Goal: Task Accomplishment & Management: Complete application form

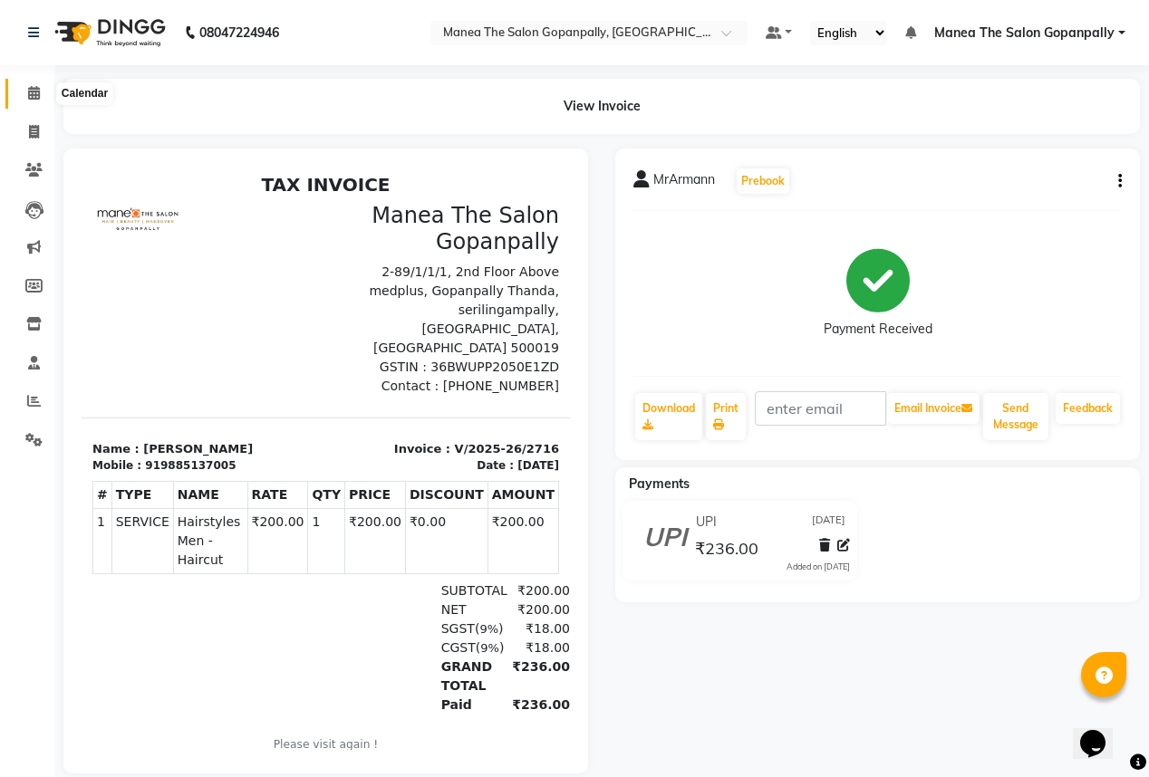
click at [37, 91] on icon at bounding box center [34, 93] width 12 height 14
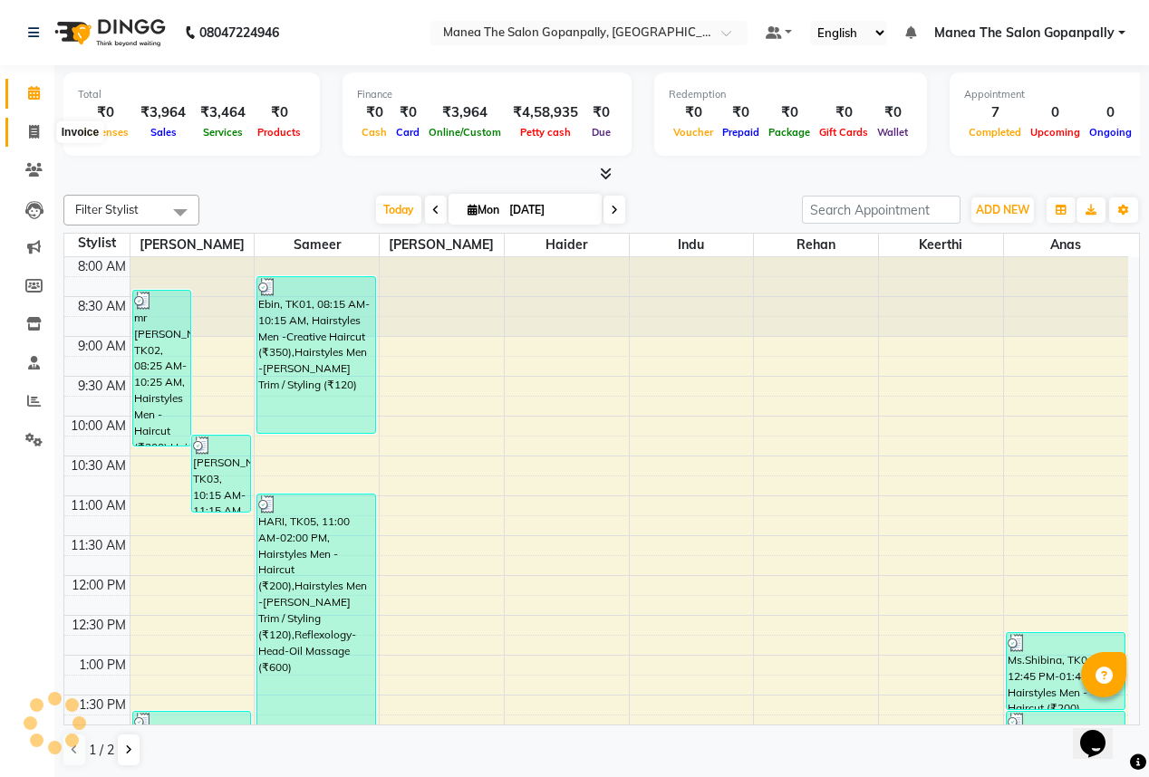
click at [33, 125] on icon at bounding box center [34, 132] width 10 height 14
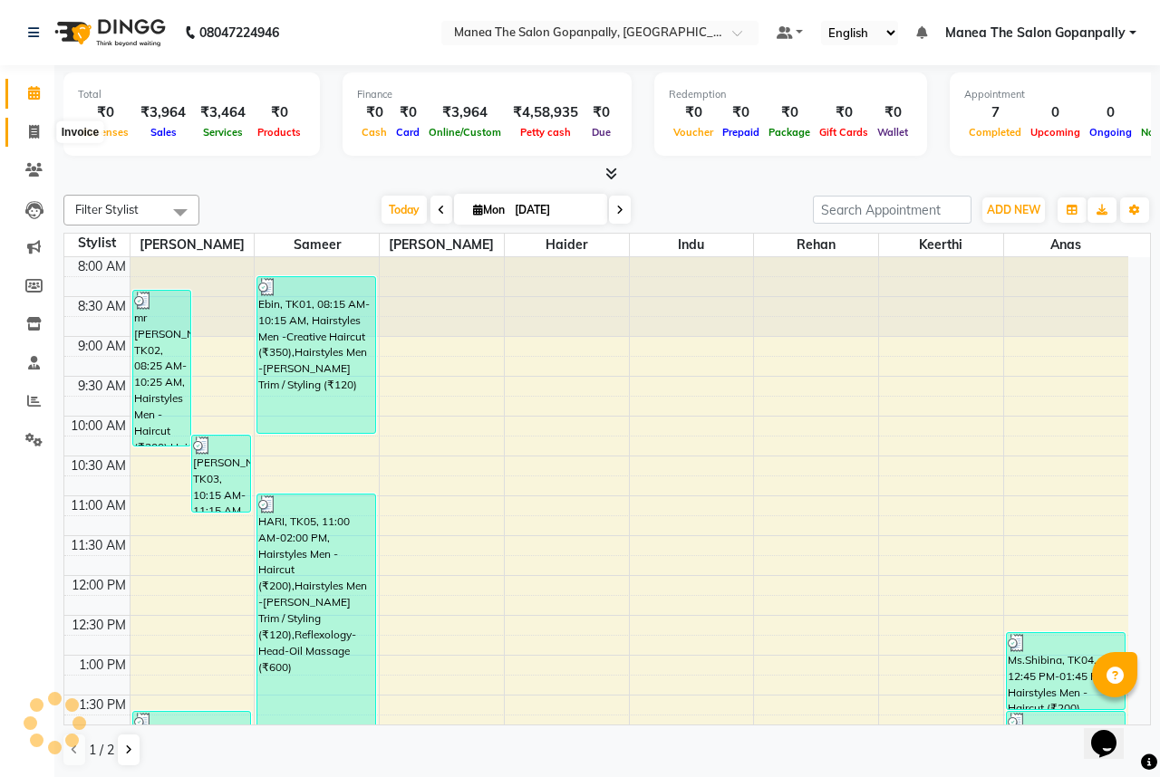
select select "7027"
select select "service"
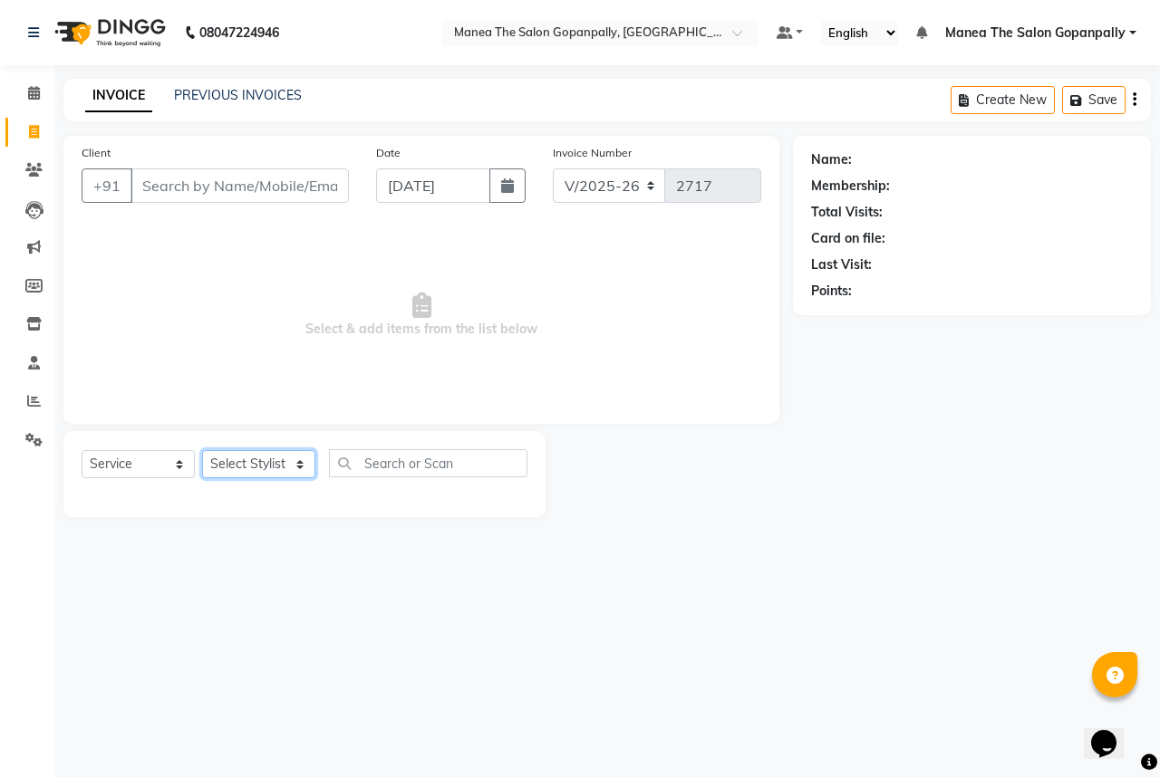
click at [279, 458] on select "Select Stylist anas [PERSON_NAME] [PERSON_NAME] [PERSON_NAME] sameer [PERSON_NA…" at bounding box center [258, 464] width 113 height 28
select select "57885"
click at [202, 451] on select "Select Stylist anas [PERSON_NAME] [PERSON_NAME] [PERSON_NAME] sameer [PERSON_NA…" at bounding box center [258, 464] width 113 height 28
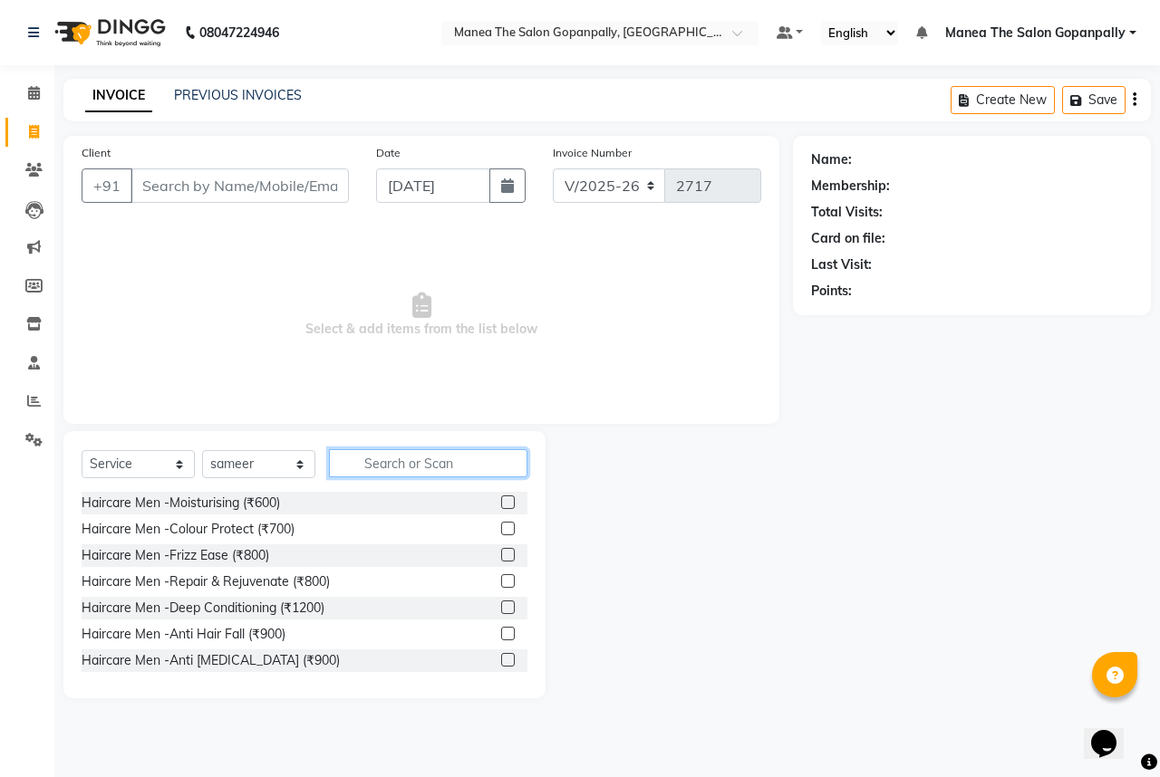
click at [379, 468] on input "text" at bounding box center [428, 463] width 198 height 28
type input "h"
type input "cut"
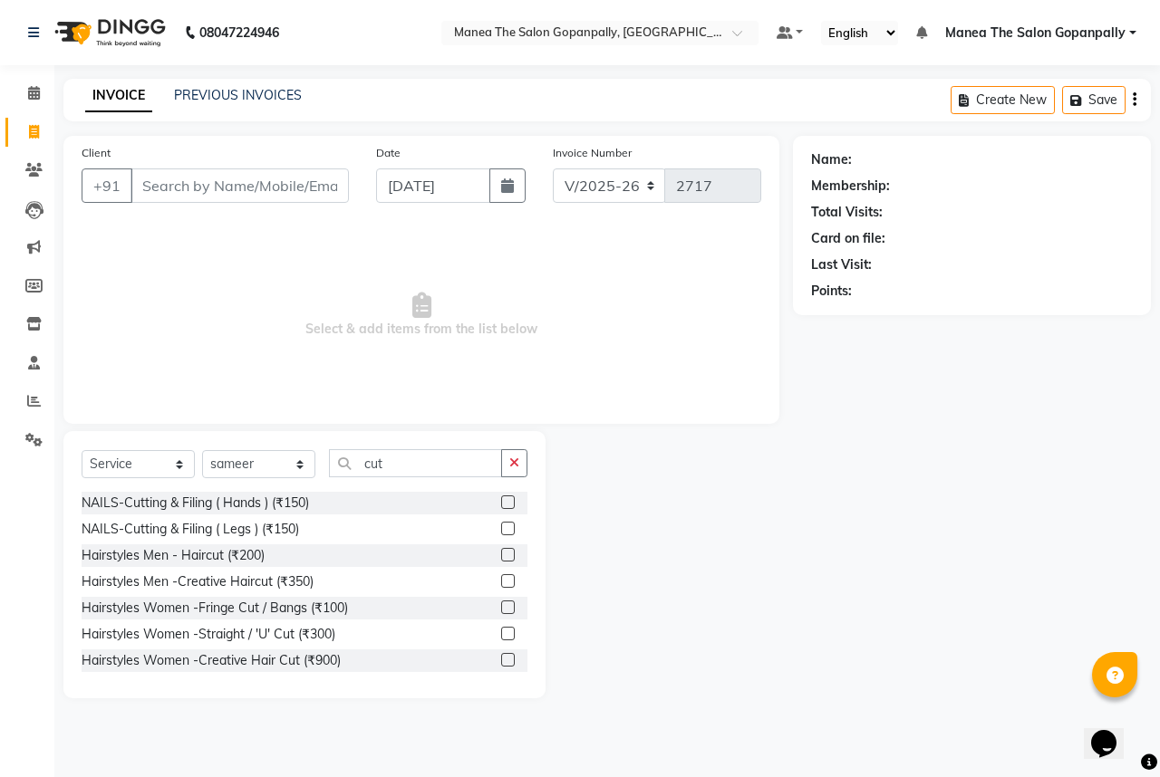
click at [501, 555] on label at bounding box center [508, 555] width 14 height 14
click at [501, 555] on input "checkbox" at bounding box center [507, 556] width 12 height 12
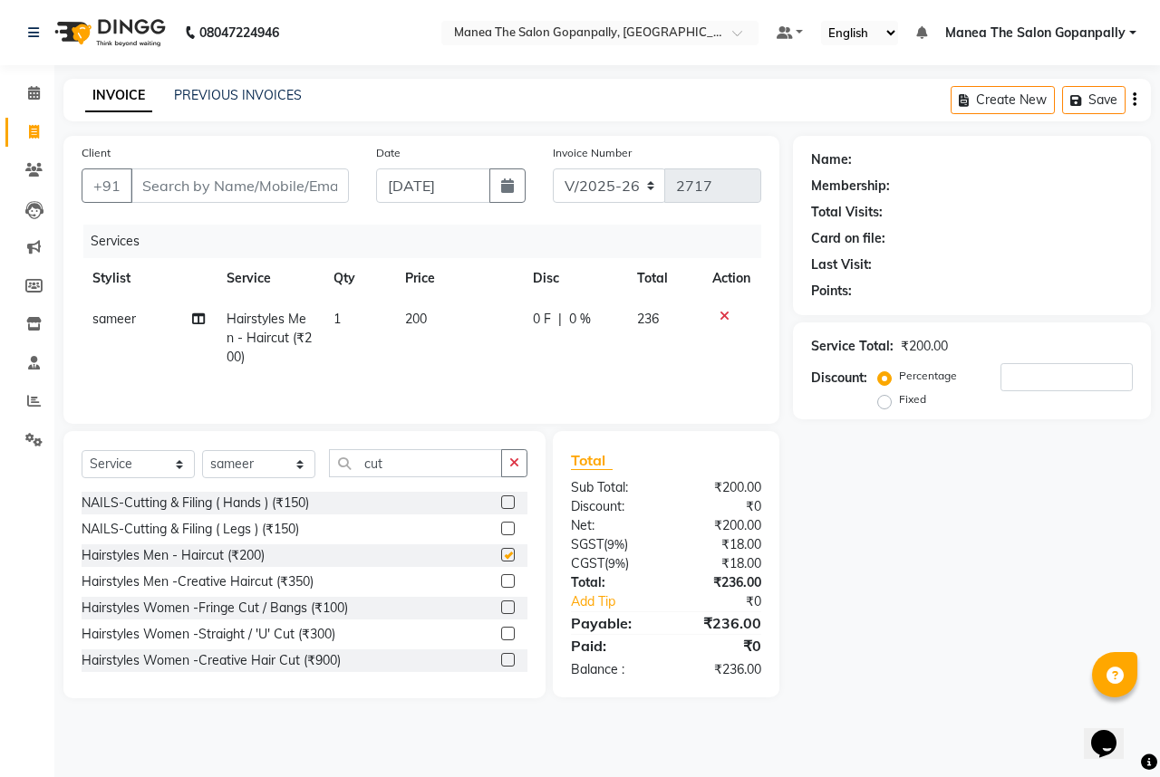
checkbox input "false"
click at [502, 453] on button "button" at bounding box center [514, 463] width 26 height 28
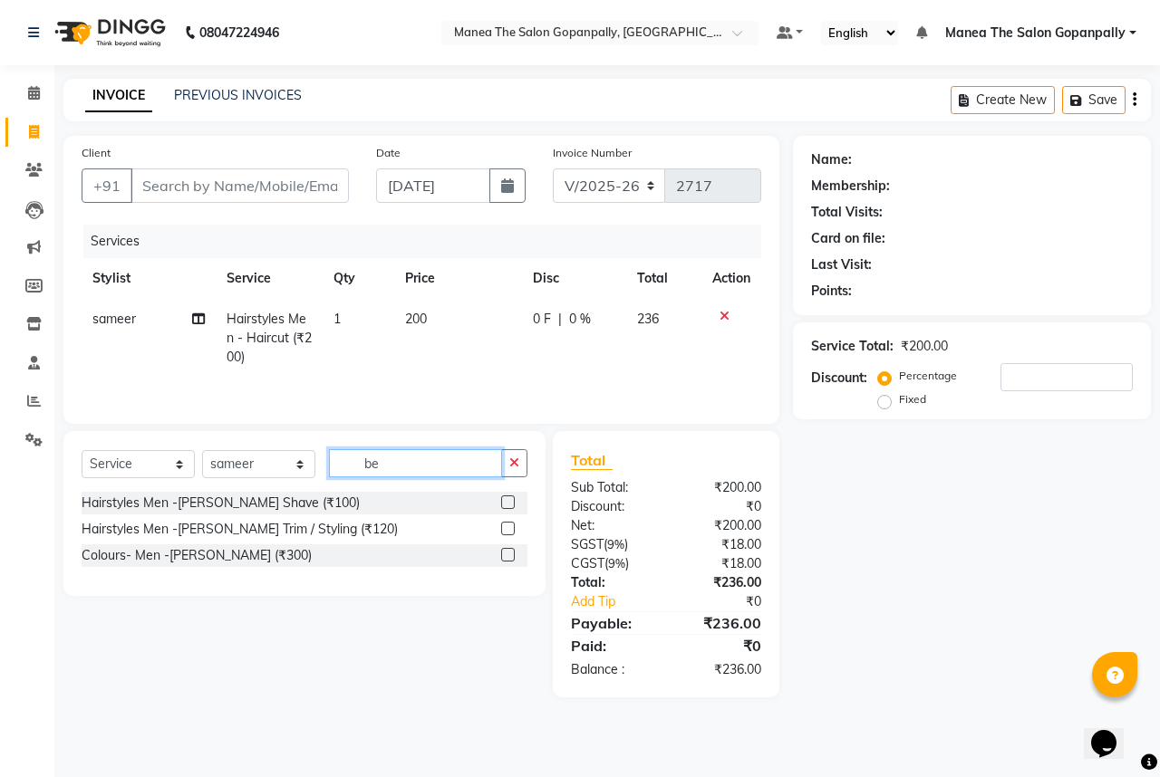
type input "be"
click at [506, 528] on label at bounding box center [508, 529] width 14 height 14
click at [506, 528] on input "checkbox" at bounding box center [507, 530] width 12 height 12
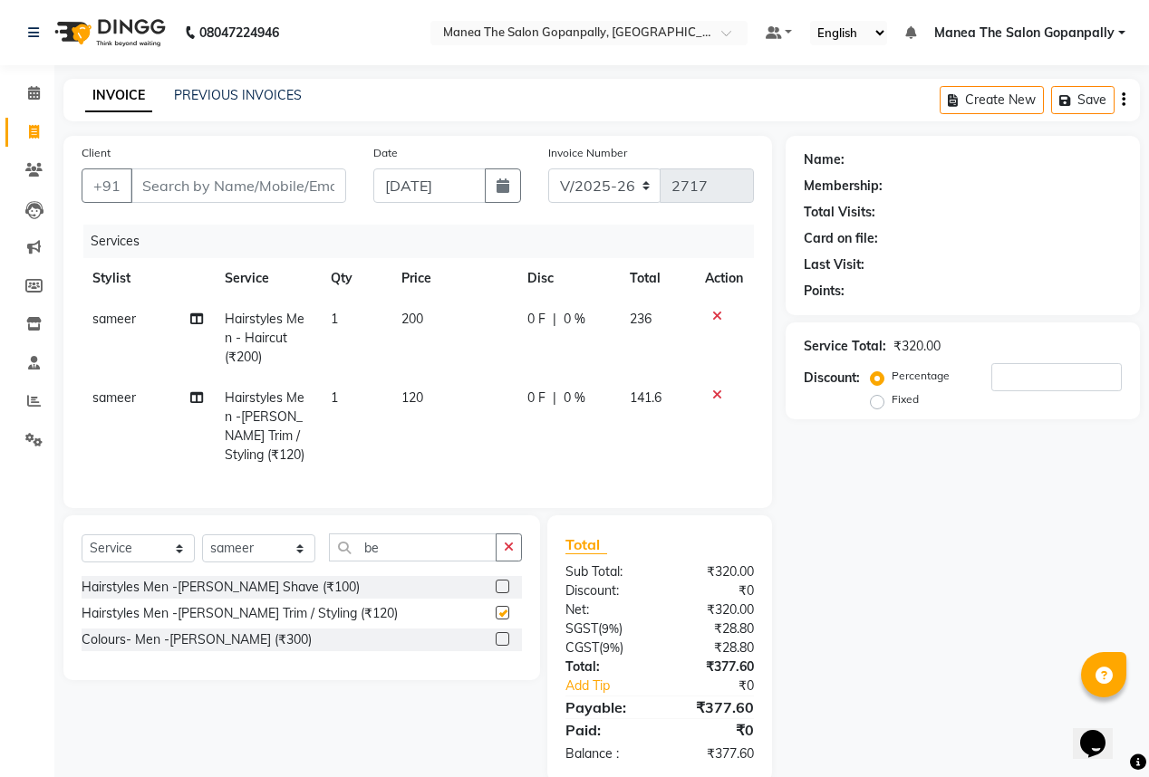
checkbox input "false"
click at [518, 562] on button "button" at bounding box center [509, 548] width 26 height 28
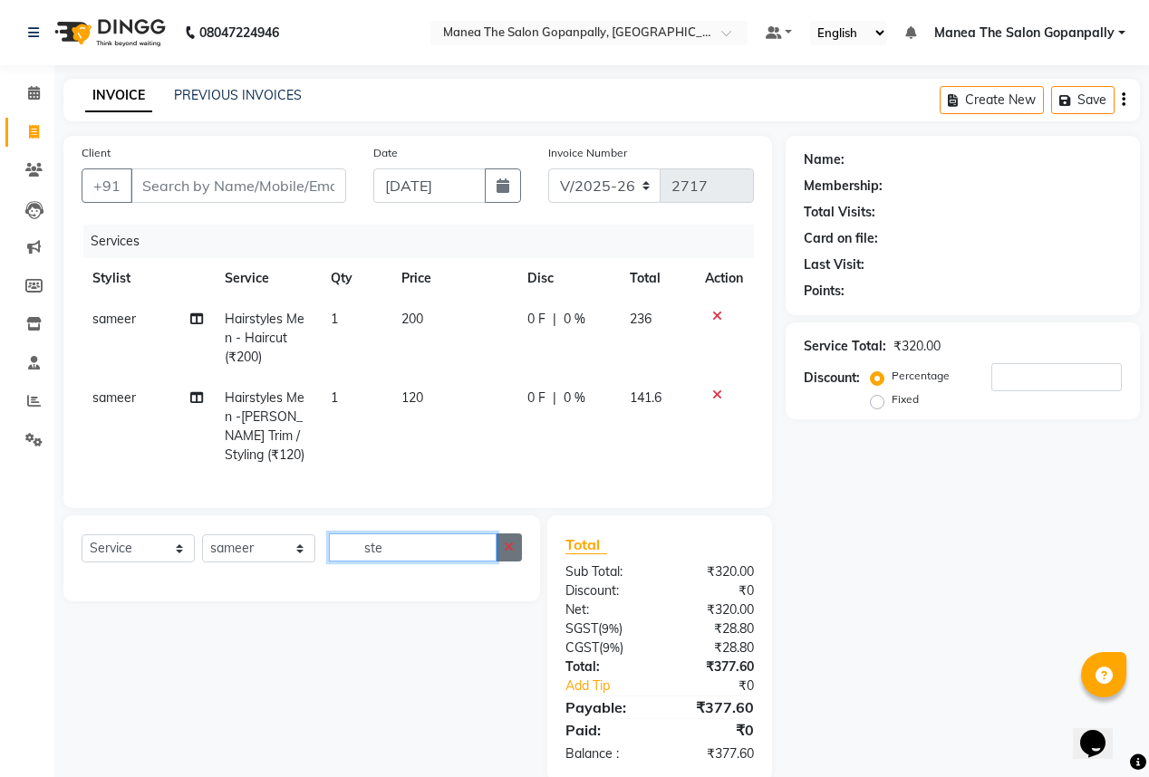
type input "ste"
click at [502, 562] on button "button" at bounding box center [509, 548] width 26 height 28
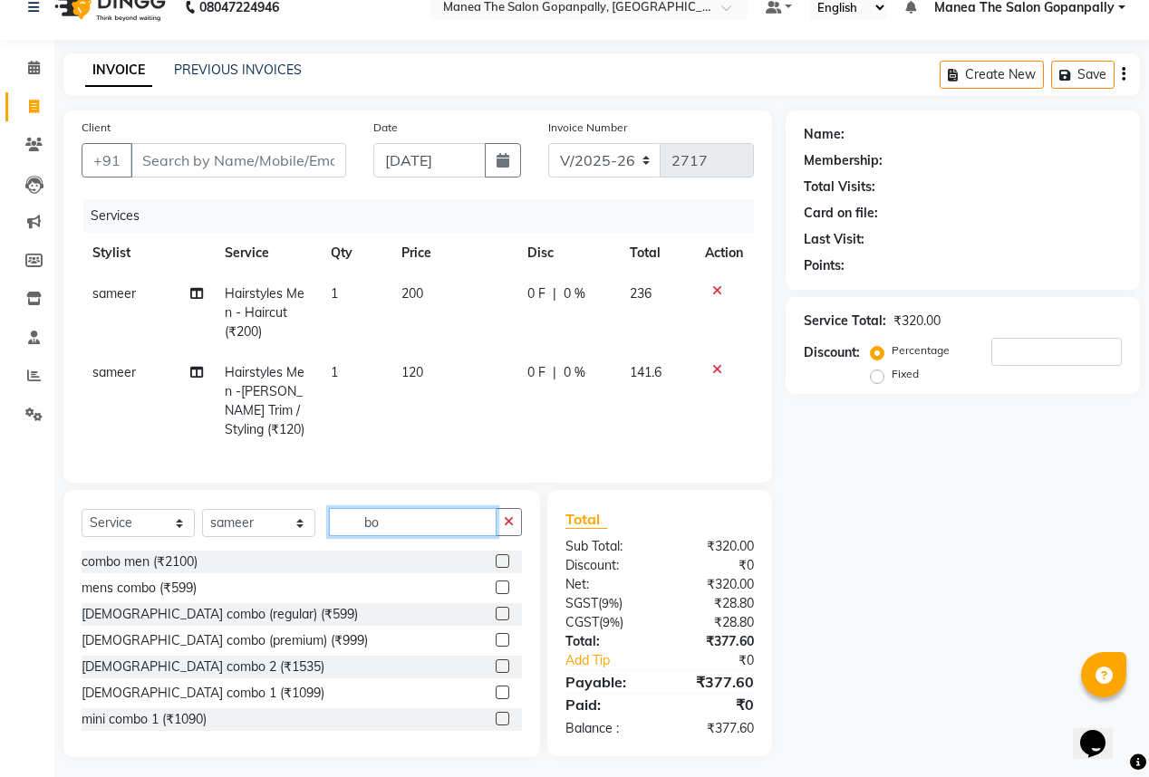
scroll to position [43, 0]
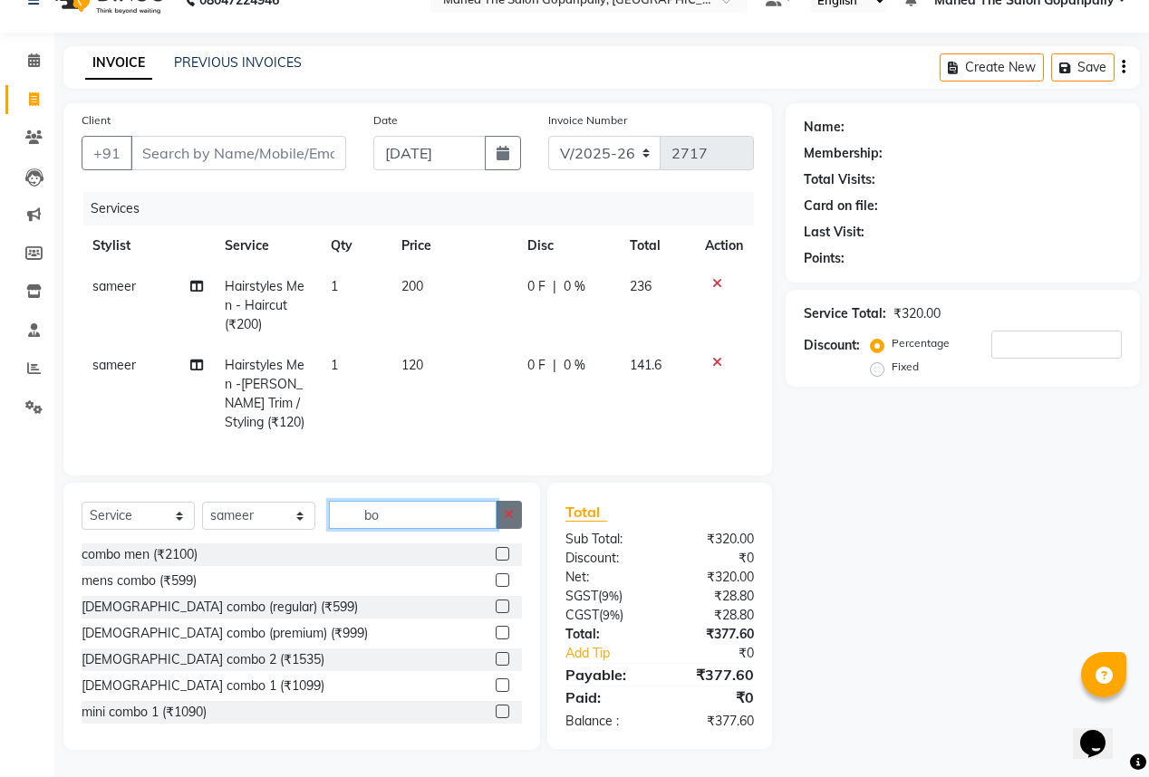
type input "bo"
click at [511, 521] on icon "button" at bounding box center [509, 514] width 10 height 13
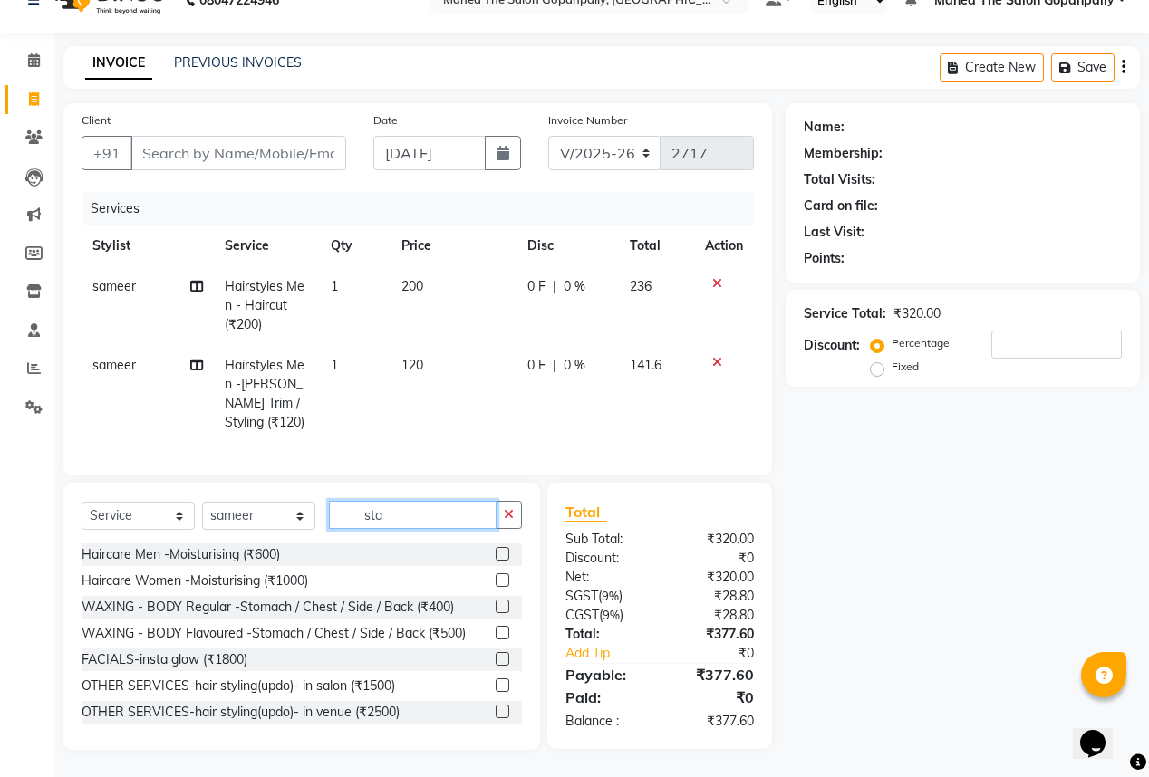
scroll to position [43, 0]
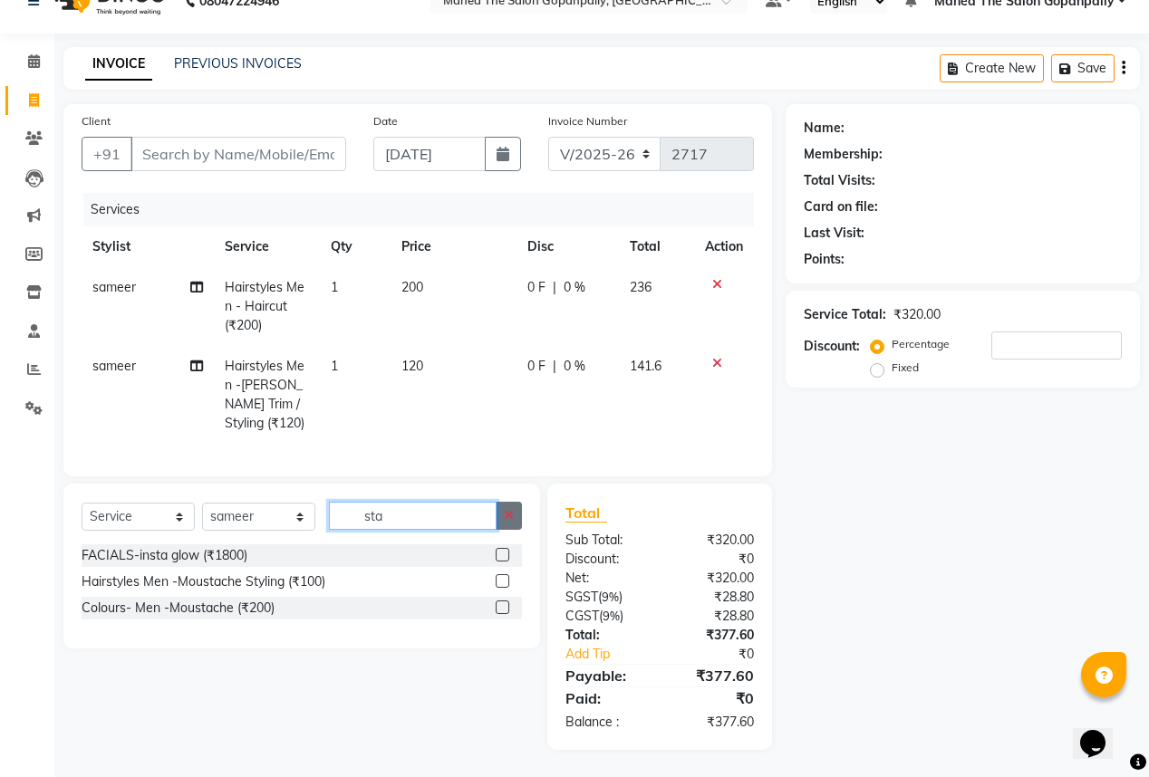
type input "sta"
click at [505, 515] on icon "button" at bounding box center [509, 515] width 10 height 13
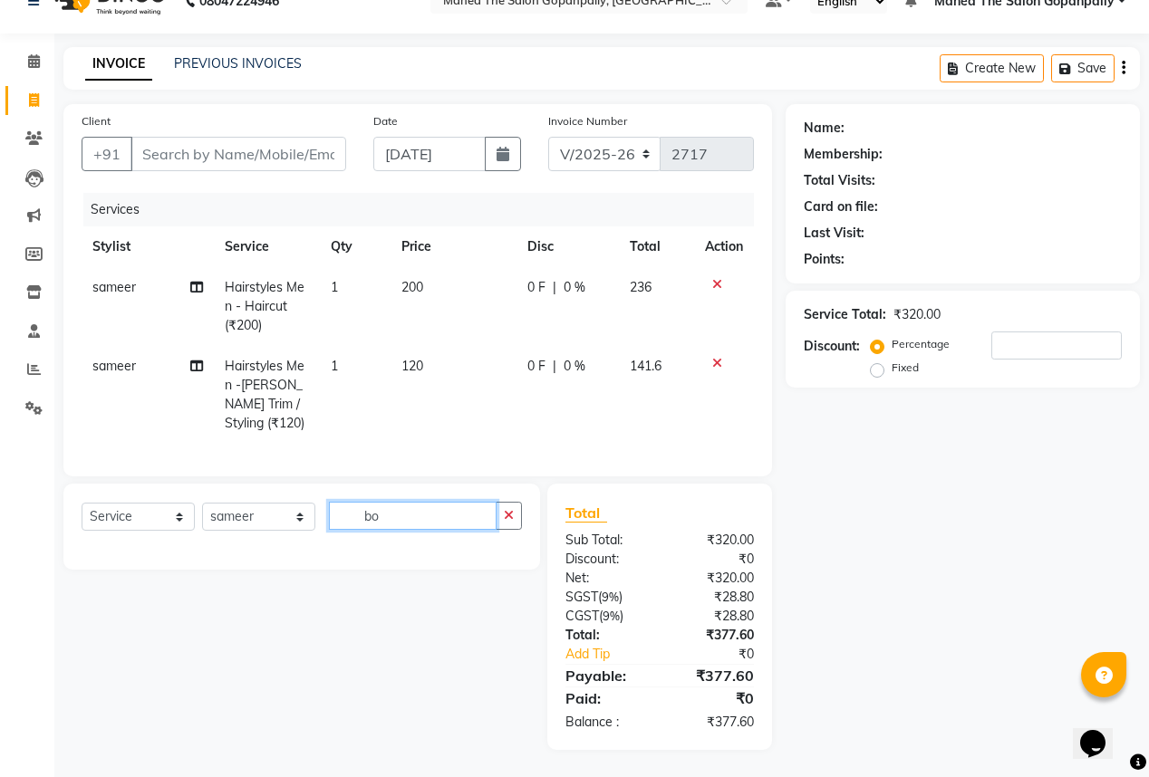
type input "b"
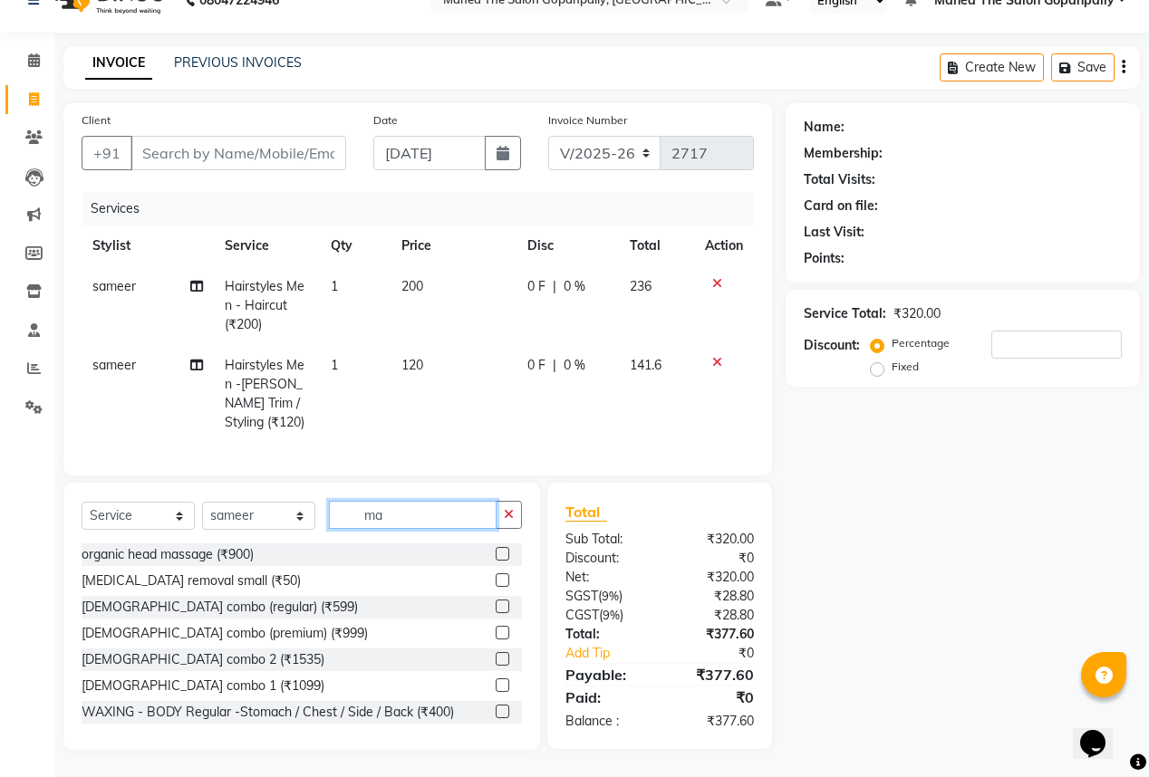
type input "m"
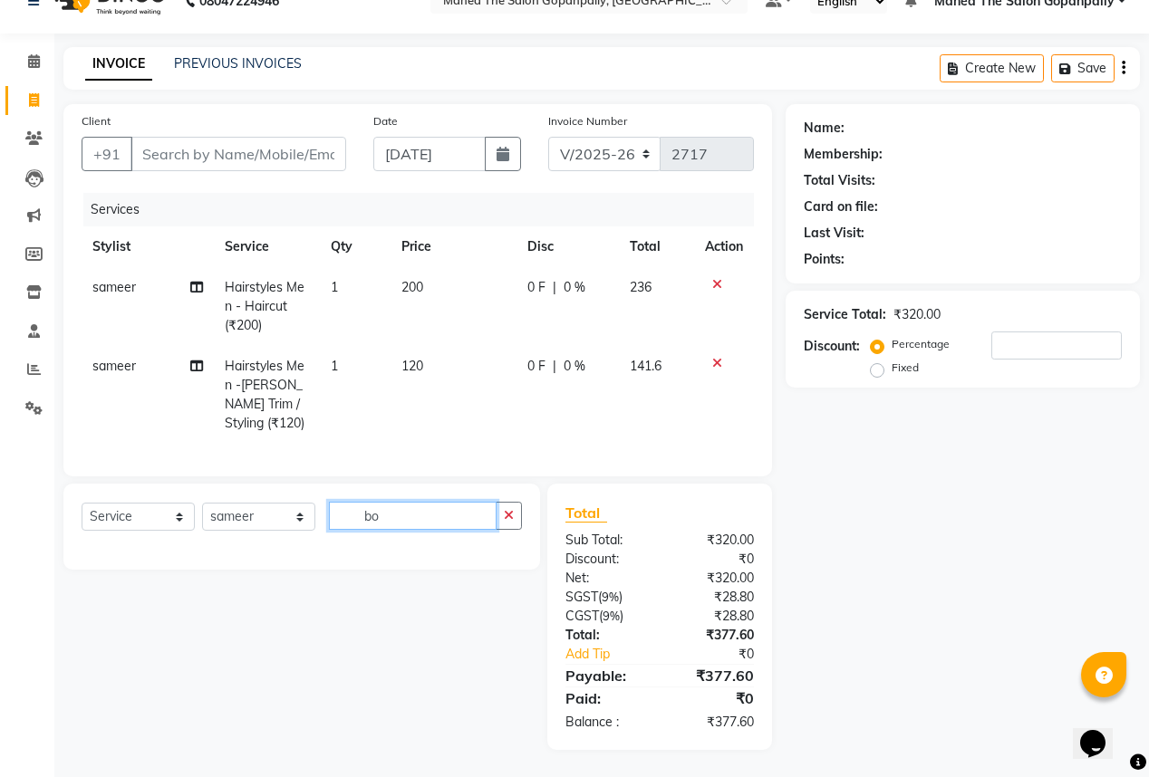
type input "b"
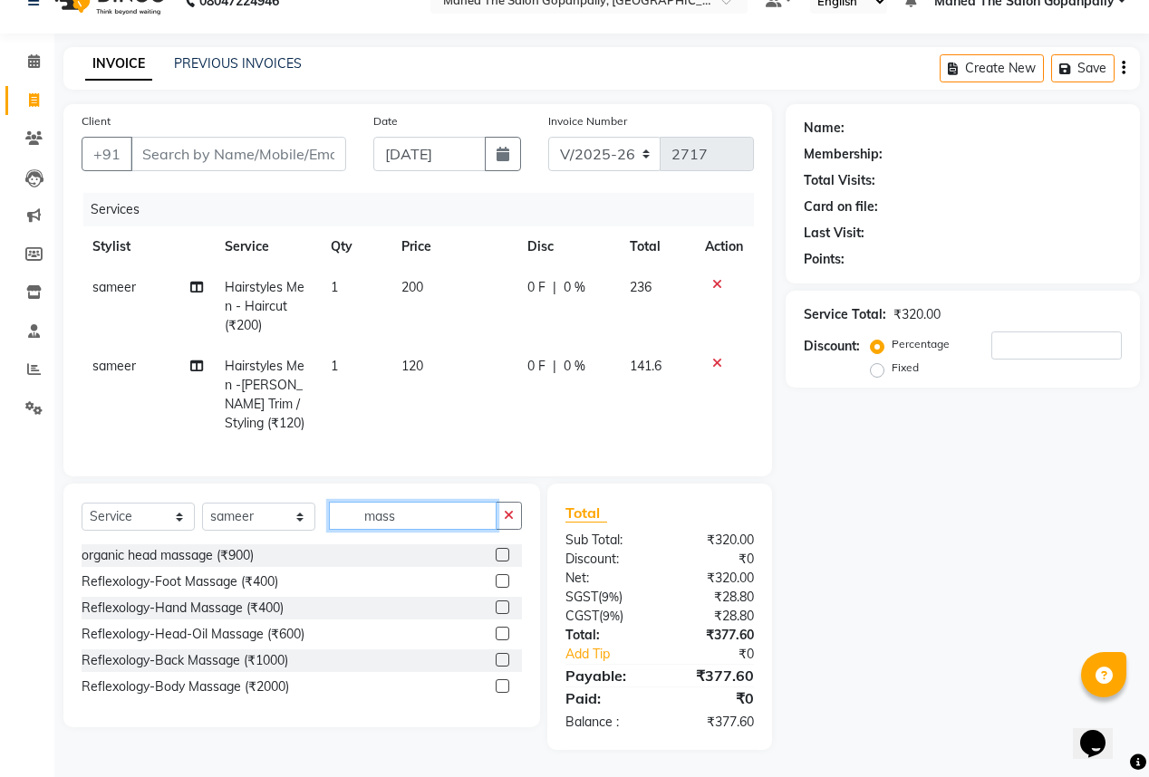
type input "mass"
click at [503, 690] on label at bounding box center [503, 687] width 14 height 14
click at [503, 690] on input "checkbox" at bounding box center [502, 687] width 12 height 12
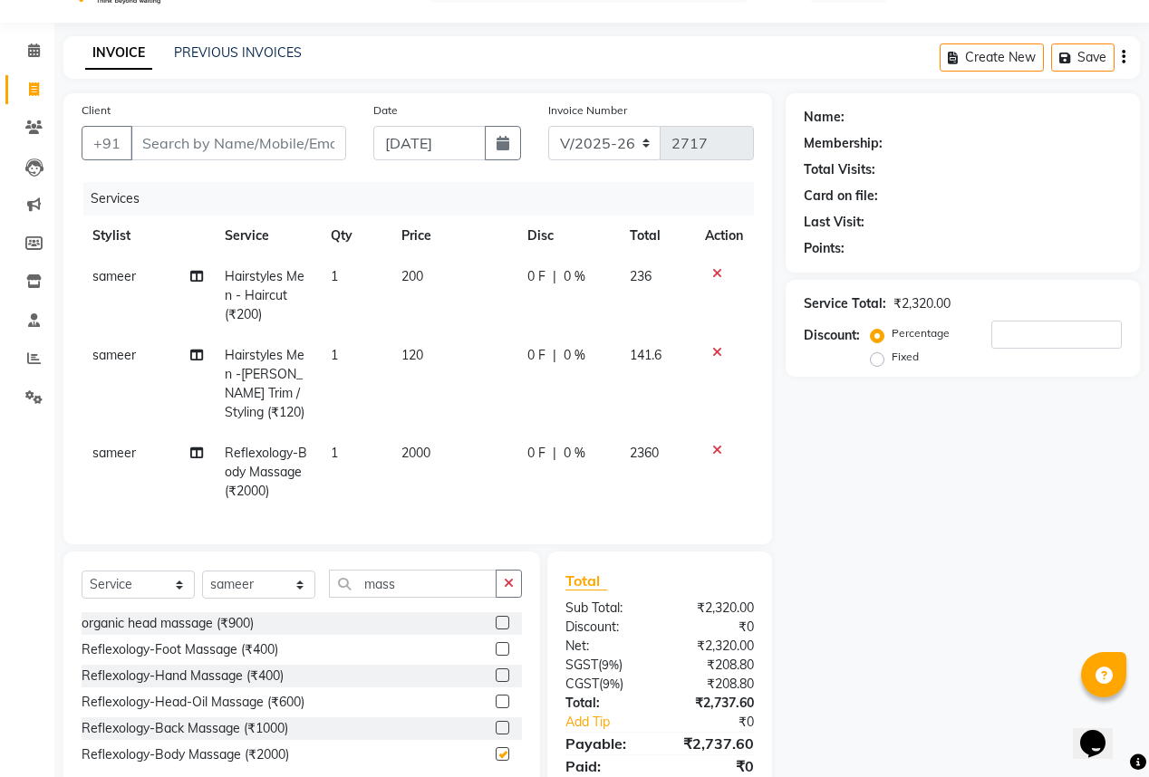
checkbox input "false"
click at [429, 451] on span "2000" at bounding box center [415, 453] width 29 height 16
select select "57885"
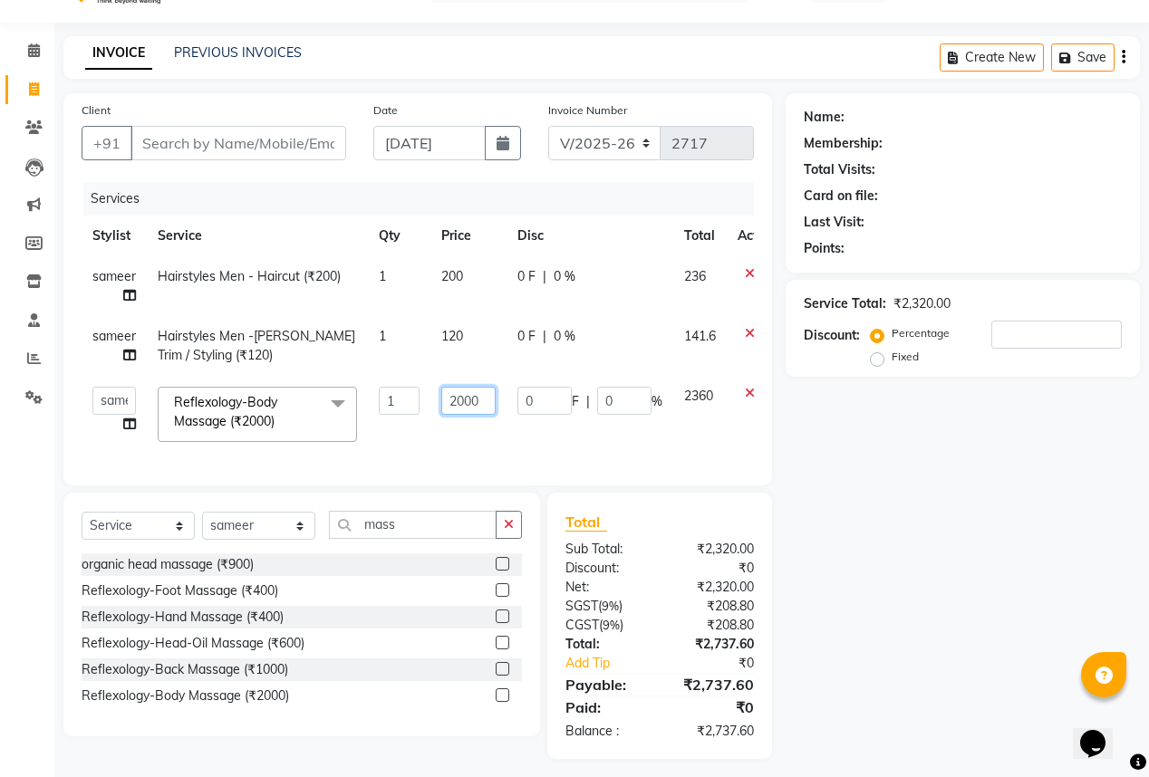
click at [487, 400] on input "2000" at bounding box center [468, 401] width 54 height 28
type input "2"
type input "500"
click at [961, 591] on div "Name: Membership: Total Visits: Card on file: Last Visit: Points: Service Total…" at bounding box center [970, 426] width 368 height 666
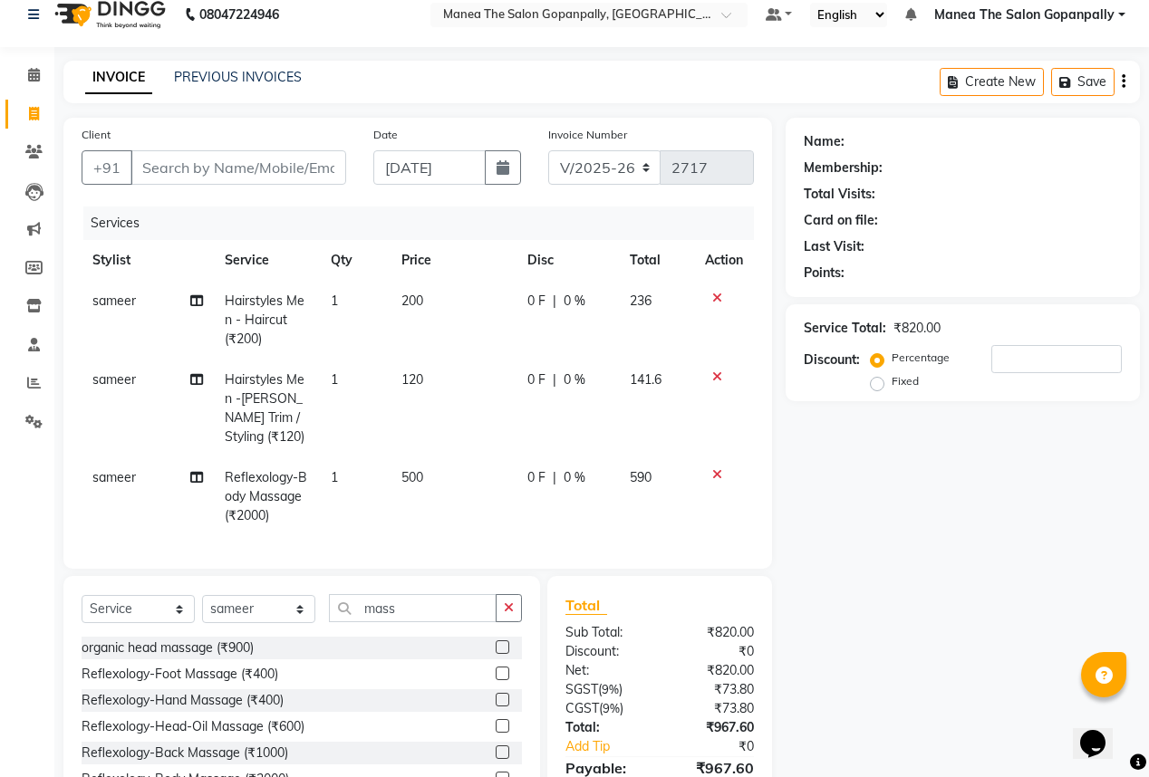
scroll to position [0, 0]
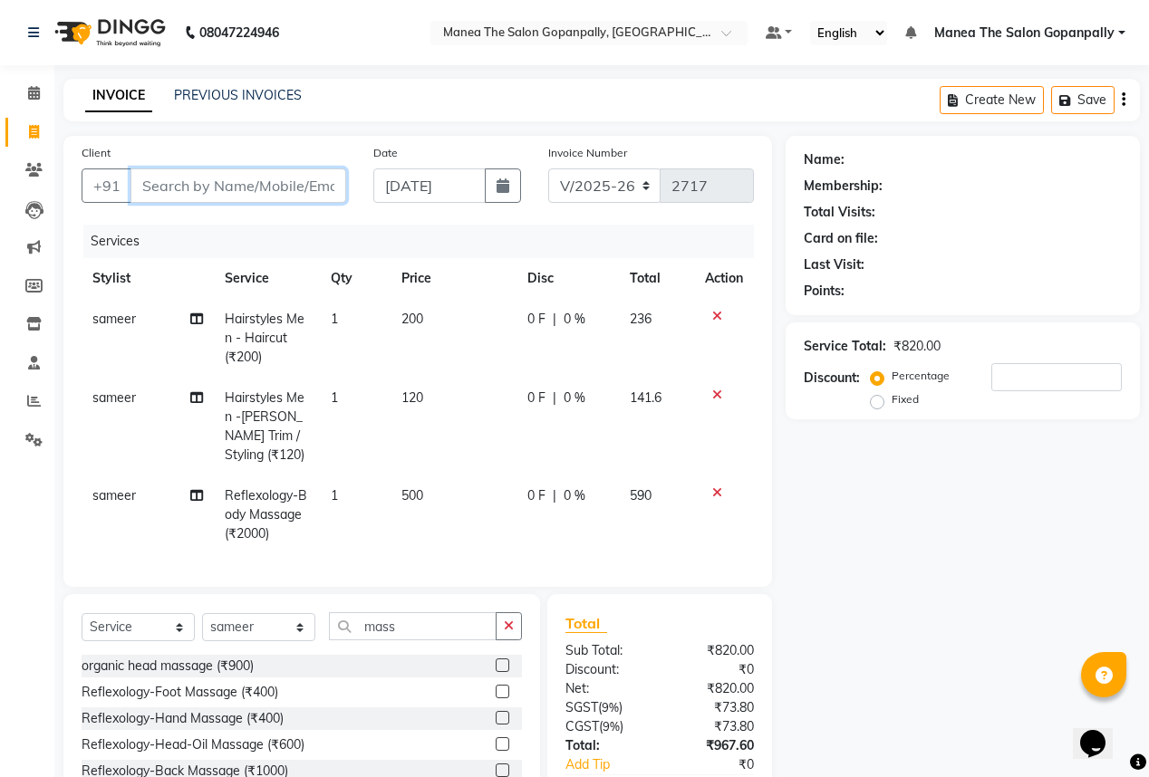
click at [232, 188] on input "Client" at bounding box center [238, 186] width 216 height 34
click at [1134, 151] on div "Name: Membership: Total Visits: Card on file: Last Visit: Points:" at bounding box center [963, 225] width 354 height 179
click at [256, 180] on input "Client" at bounding box center [238, 186] width 216 height 34
type input "9"
type input "0"
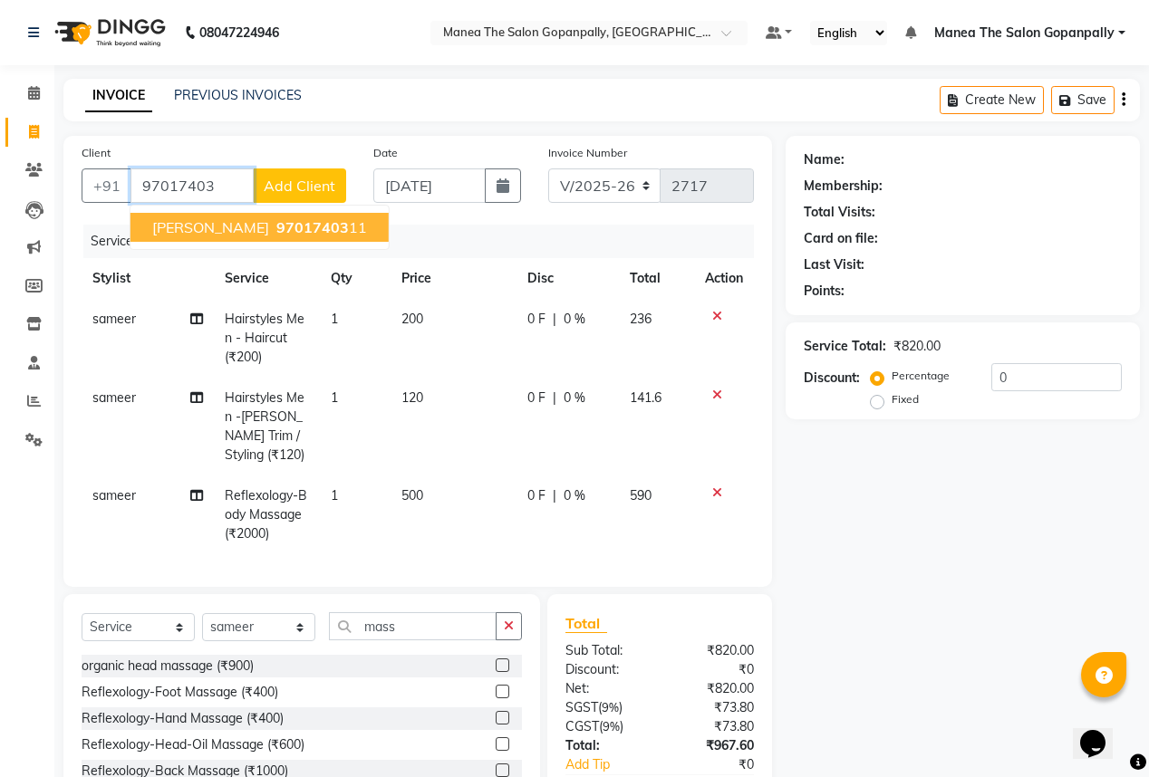
click at [276, 236] on span "97017403" at bounding box center [312, 227] width 72 height 18
type input "9701740311"
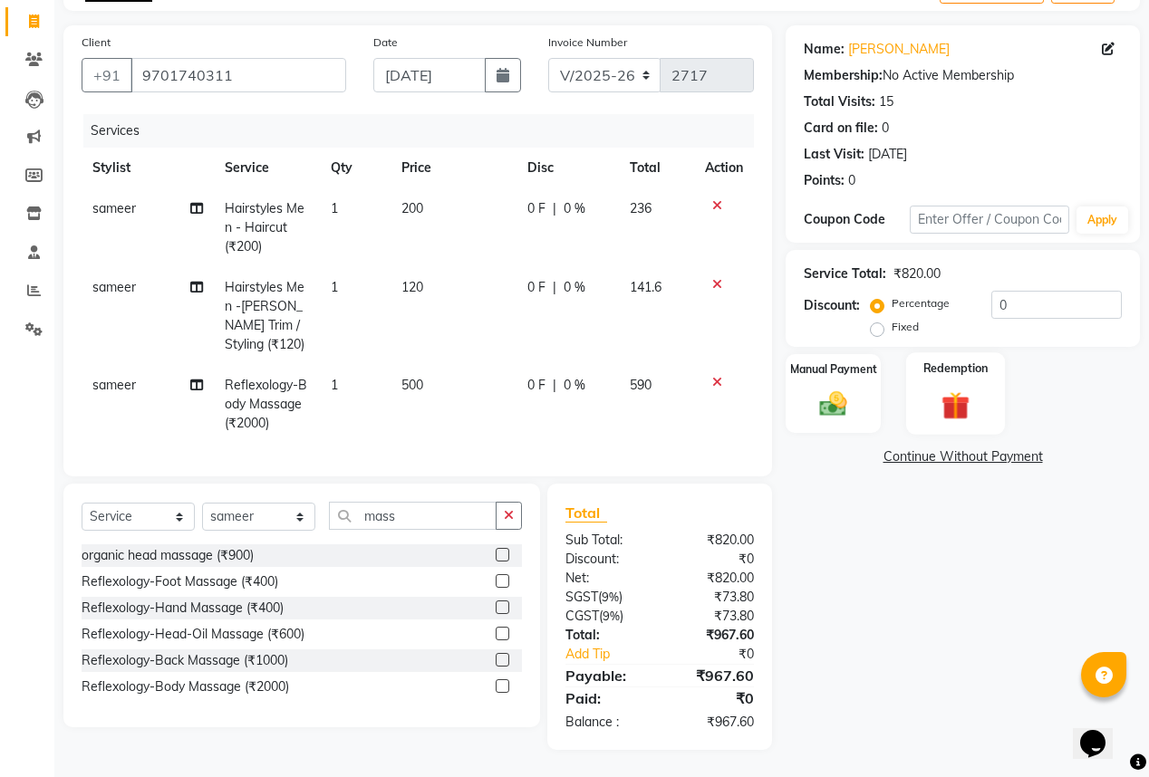
scroll to position [121, 0]
click at [1036, 296] on input "0" at bounding box center [1056, 305] width 130 height 28
click at [847, 388] on img at bounding box center [833, 404] width 46 height 33
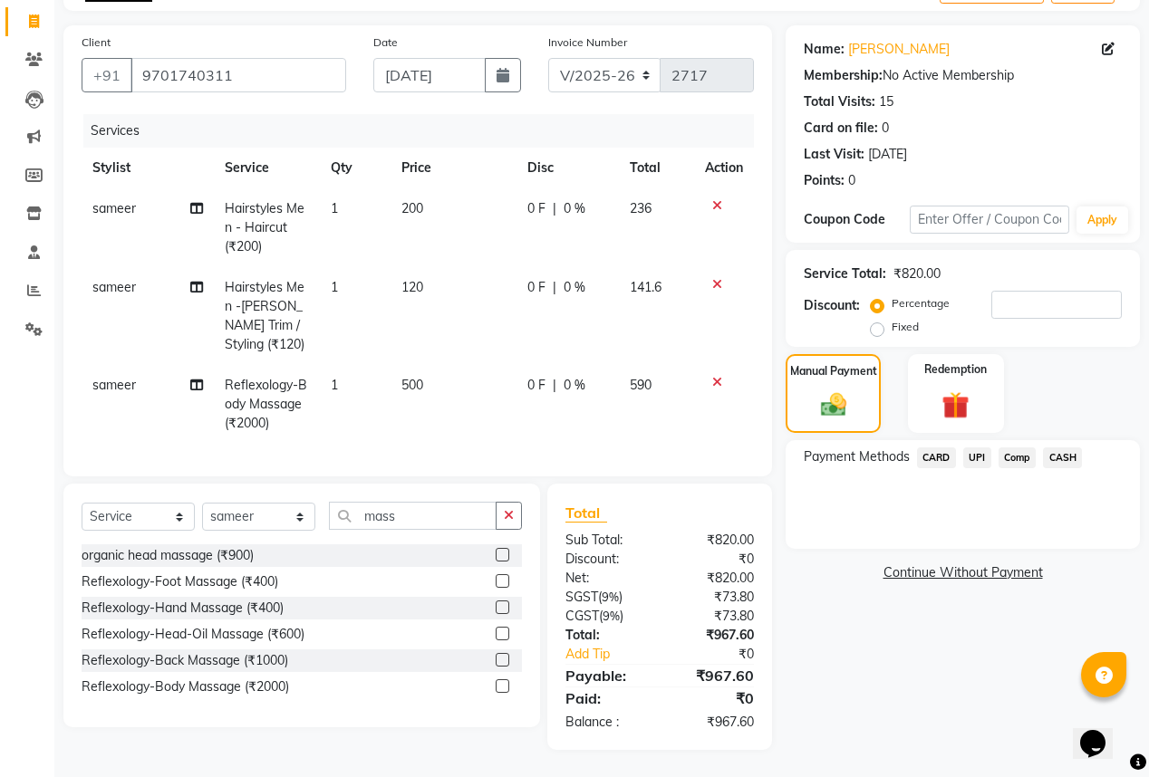
click at [984, 448] on span "UPI" at bounding box center [977, 458] width 28 height 21
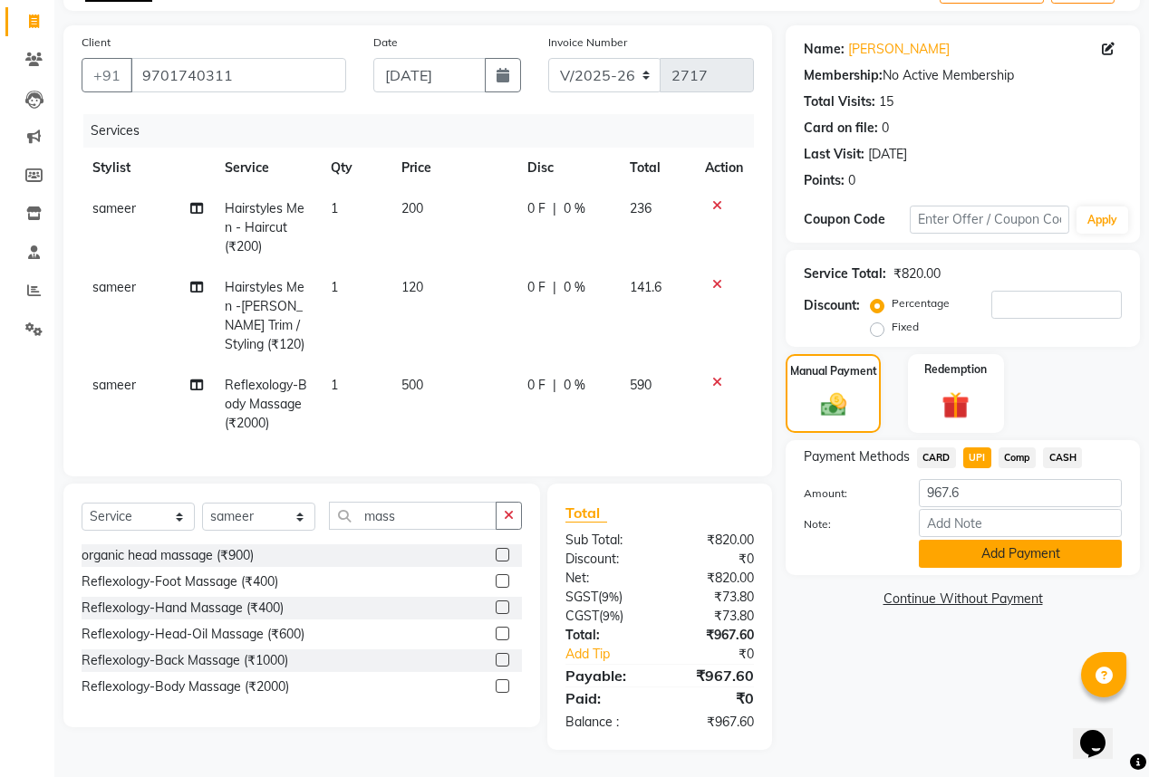
click at [1010, 555] on button "Add Payment" at bounding box center [1020, 554] width 203 height 28
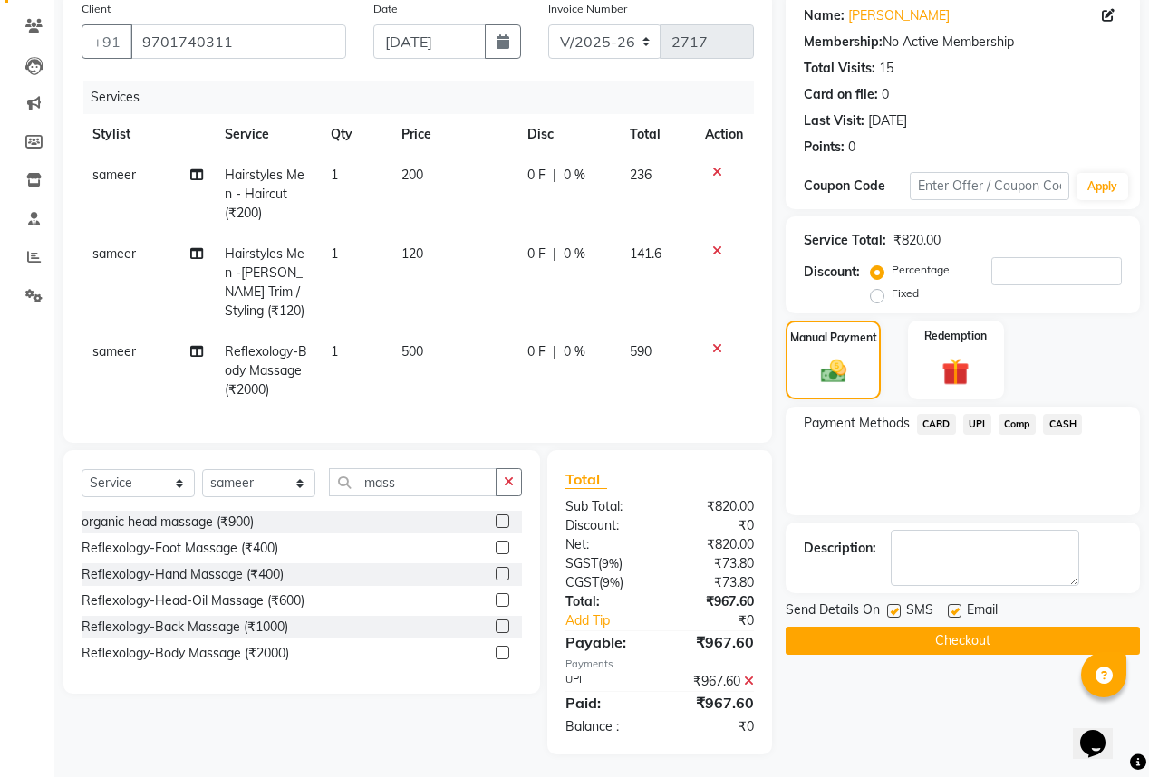
scroll to position [159, 0]
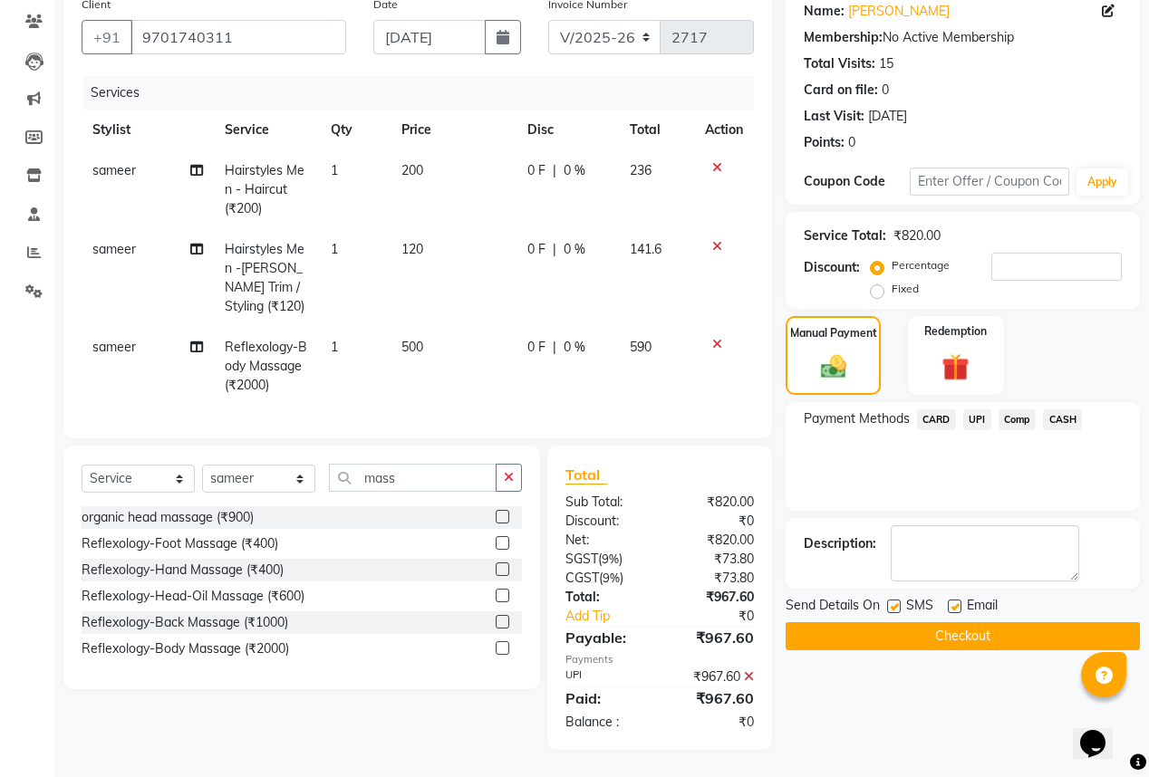
click at [954, 600] on label at bounding box center [955, 607] width 14 height 14
click at [954, 602] on input "checkbox" at bounding box center [954, 608] width 12 height 12
checkbox input "false"
click at [892, 600] on label at bounding box center [894, 607] width 14 height 14
click at [892, 602] on input "checkbox" at bounding box center [893, 608] width 12 height 12
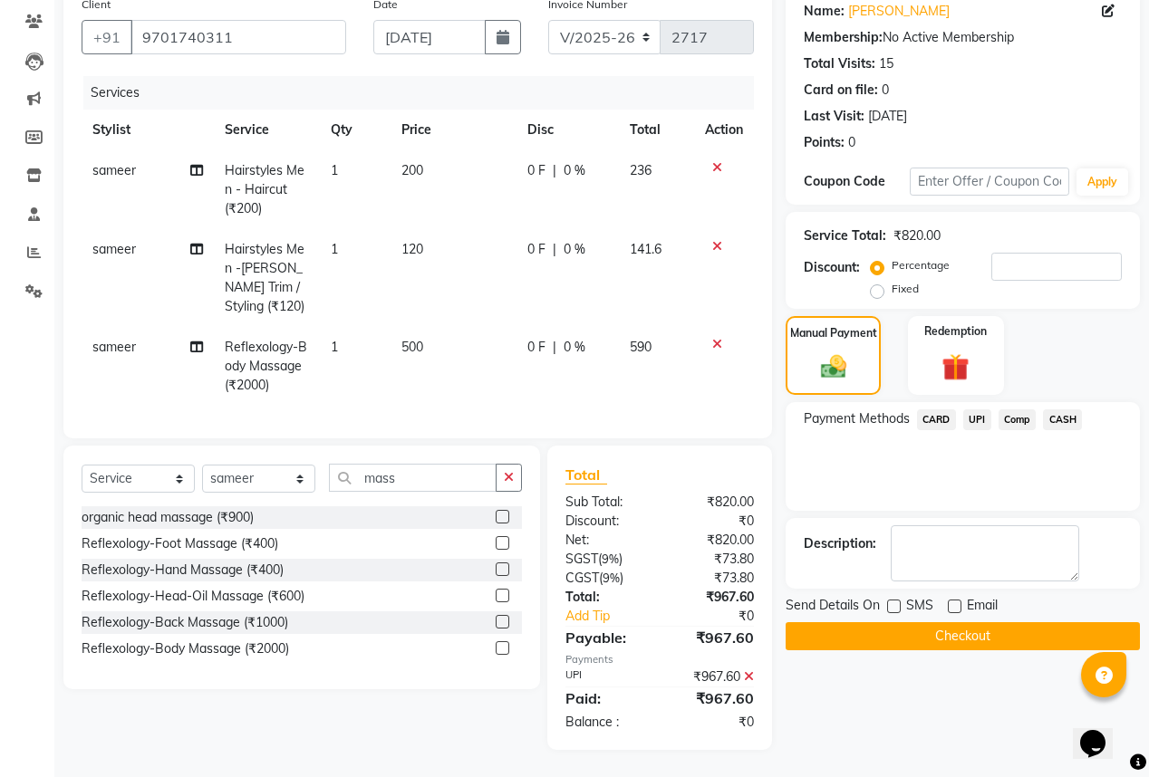
click at [896, 600] on label at bounding box center [894, 607] width 14 height 14
click at [896, 602] on input "checkbox" at bounding box center [893, 608] width 12 height 12
click at [896, 600] on label at bounding box center [894, 607] width 14 height 14
click at [896, 602] on input "checkbox" at bounding box center [893, 608] width 12 height 12
checkbox input "false"
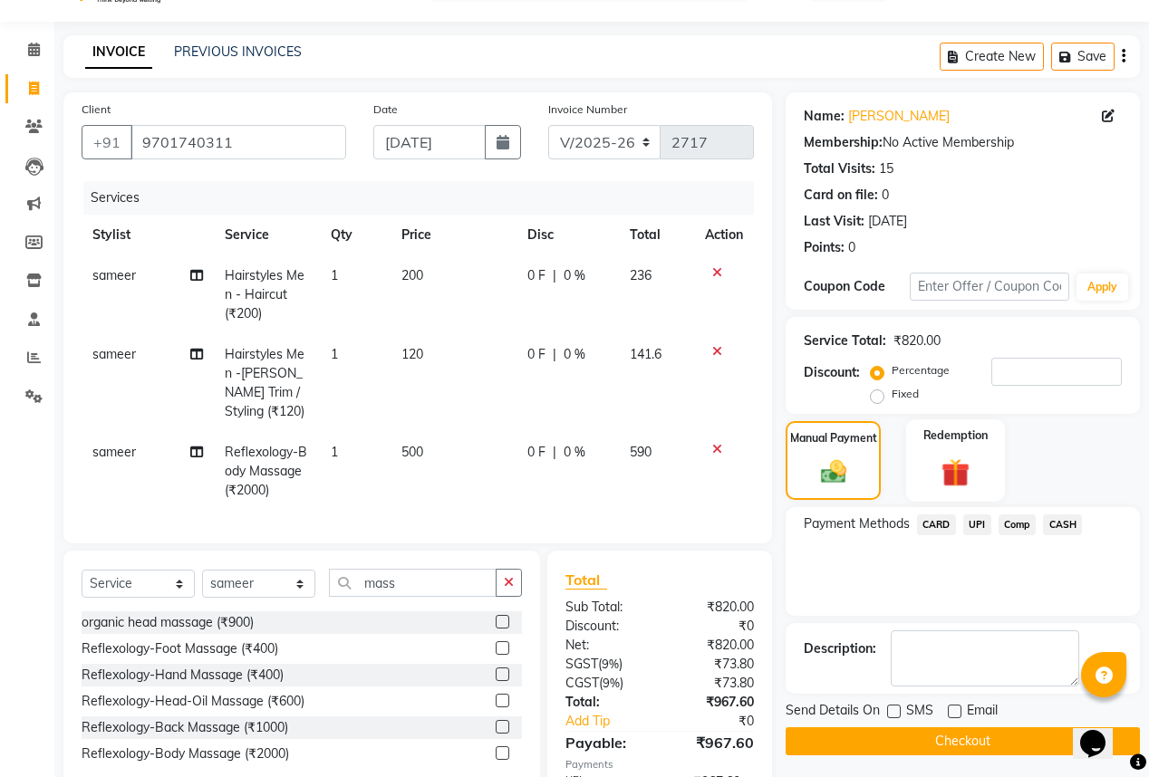
scroll to position [145, 0]
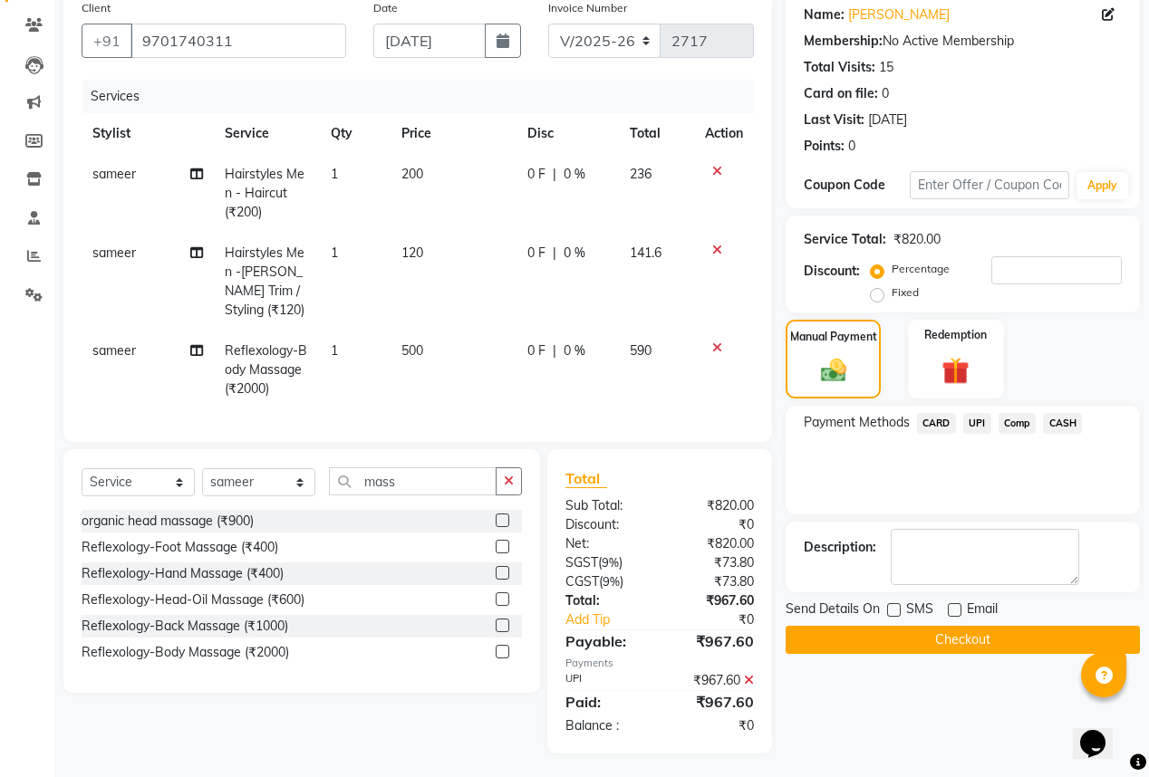
click at [855, 640] on button "Checkout" at bounding box center [963, 640] width 354 height 28
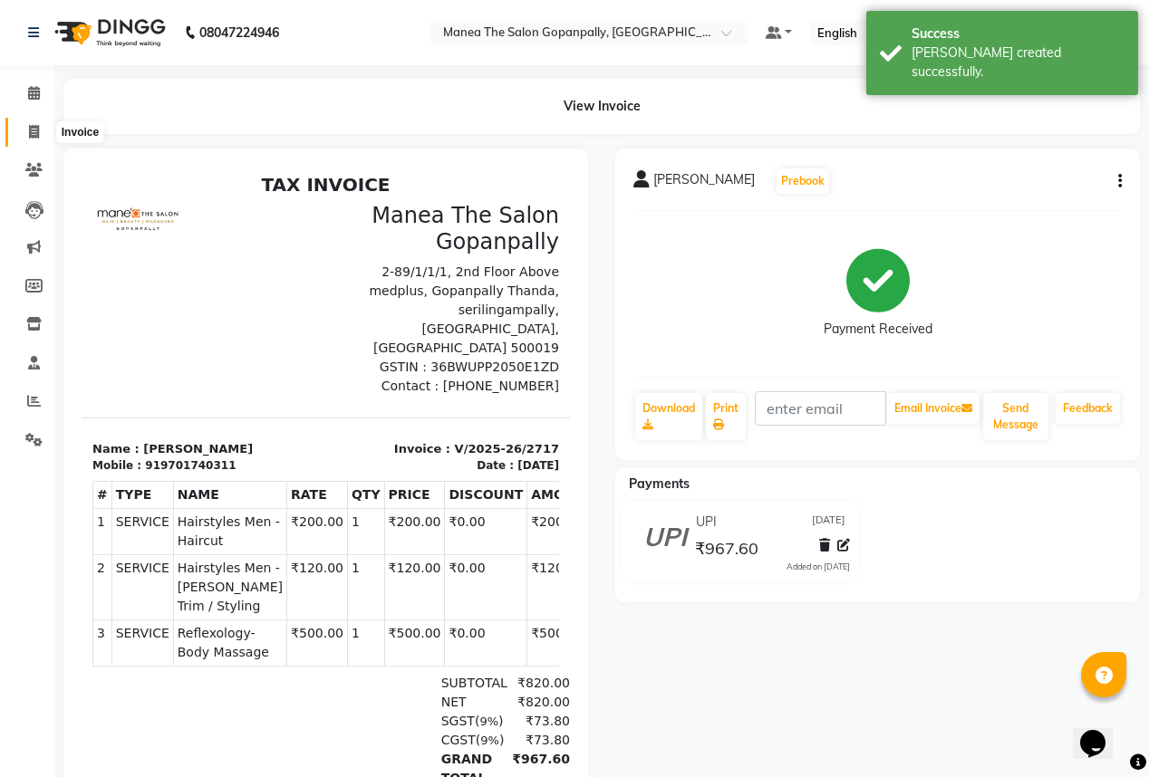
click at [26, 124] on span at bounding box center [34, 132] width 32 height 21
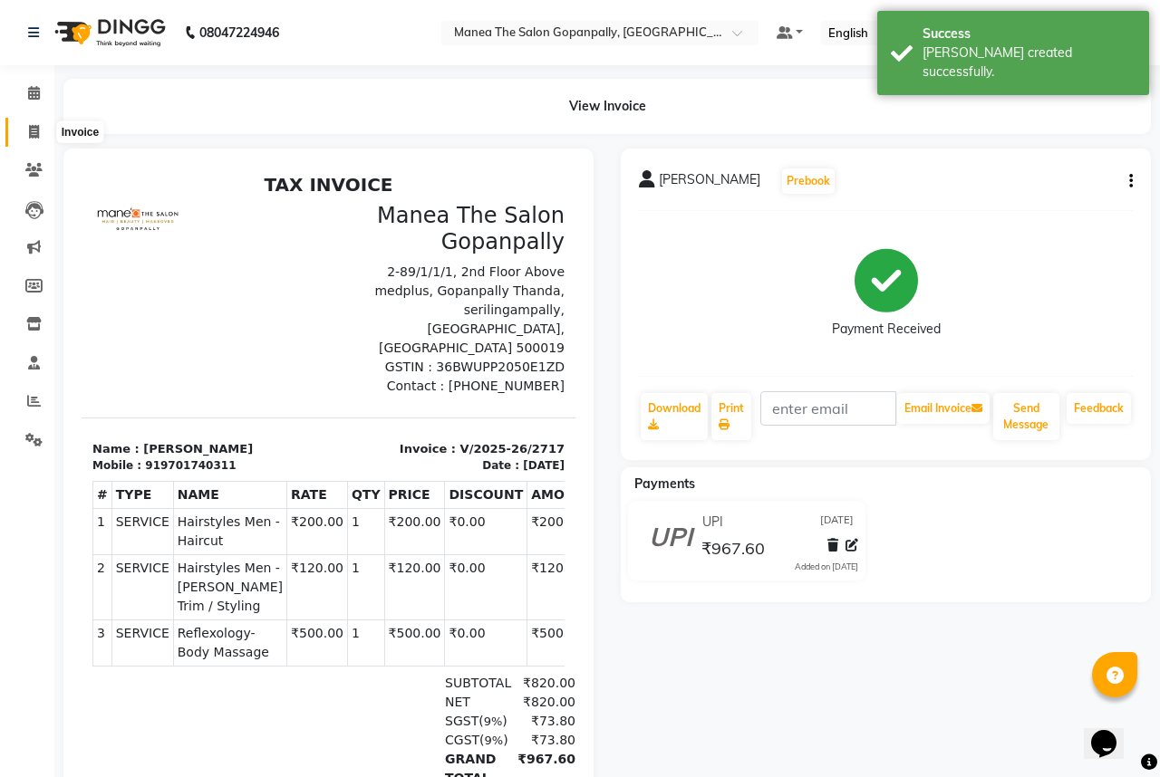
select select "service"
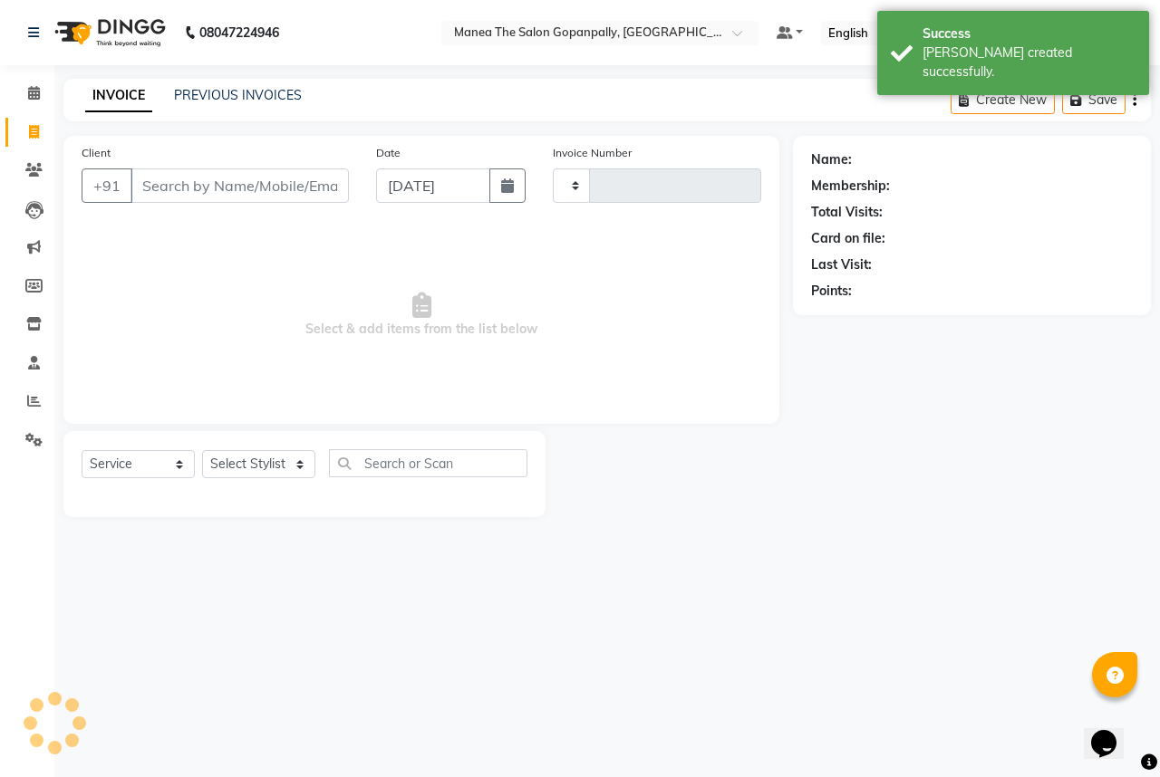
type input "2718"
select select "7027"
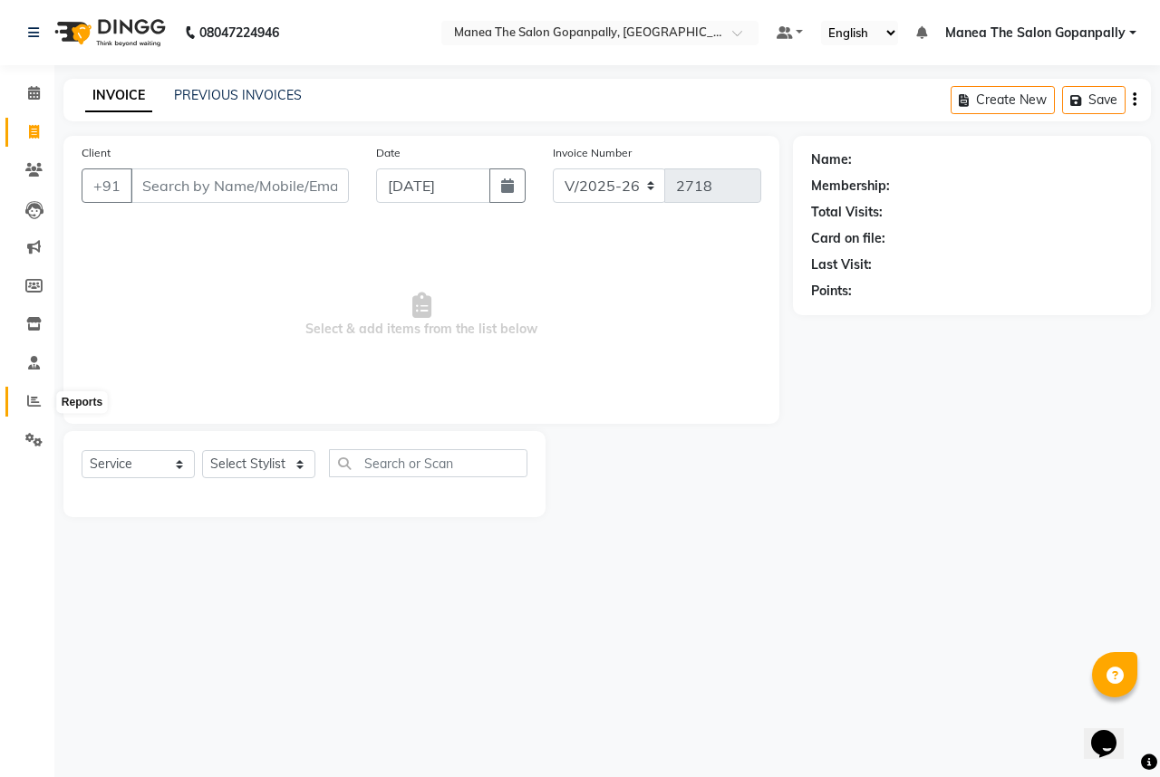
click at [34, 405] on icon at bounding box center [34, 401] width 14 height 14
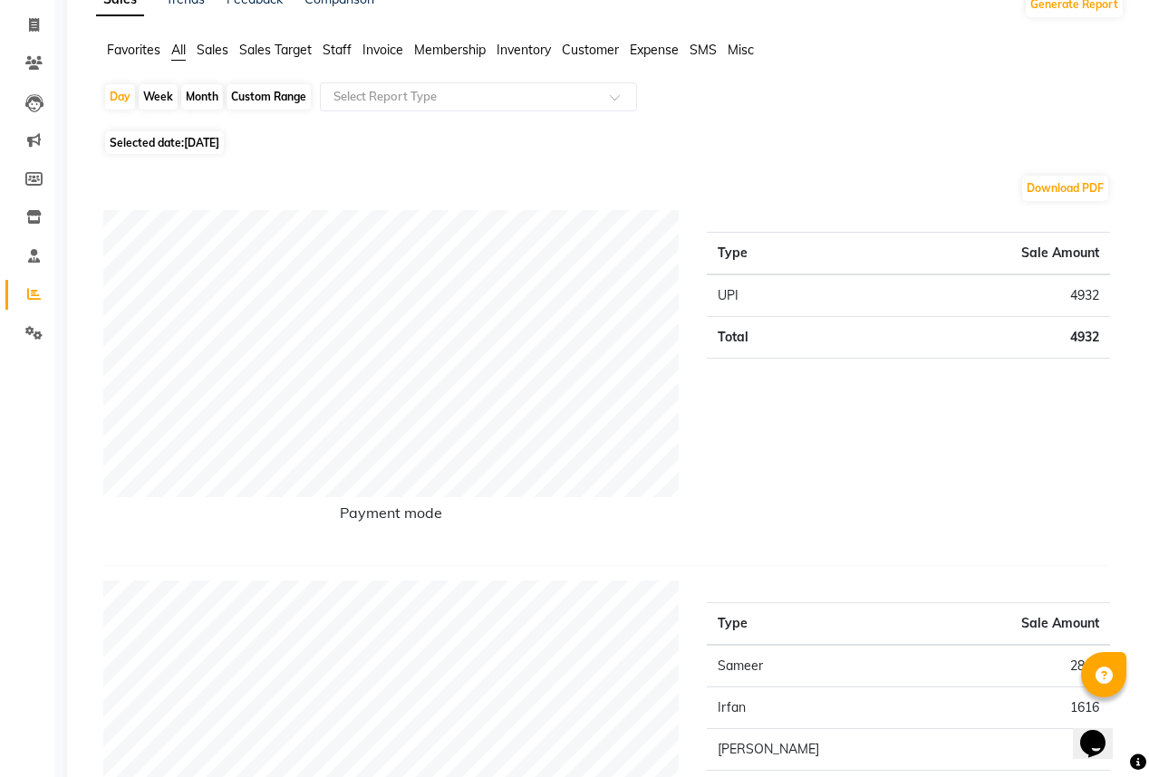
scroll to position [72, 0]
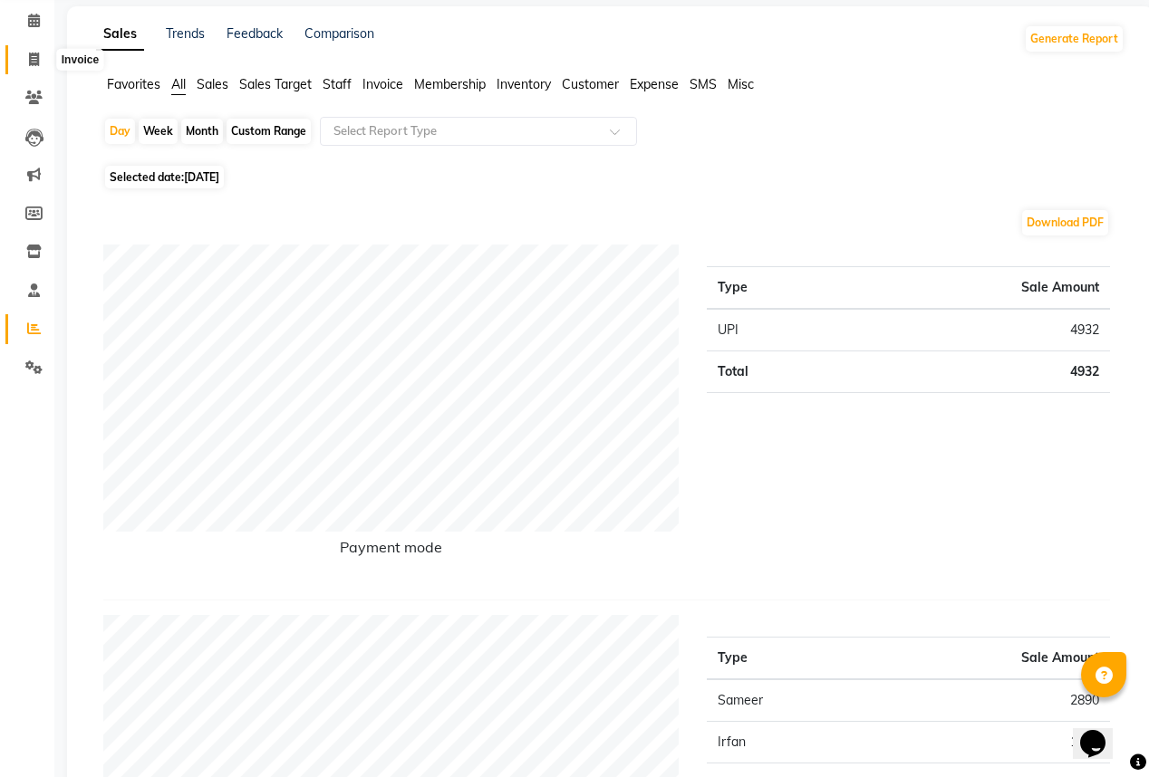
click at [28, 66] on span at bounding box center [34, 60] width 32 height 21
select select "7027"
select select "service"
